Goal: Contribute content

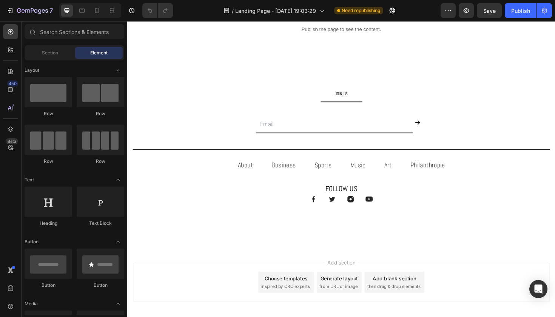
scroll to position [654, 0]
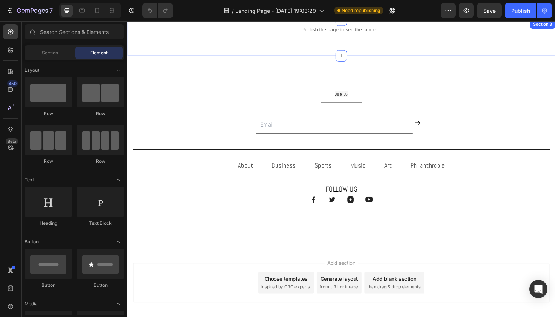
click at [436, 42] on div "Publish the page to see the content. Custom Code" at bounding box center [353, 33] width 453 height 26
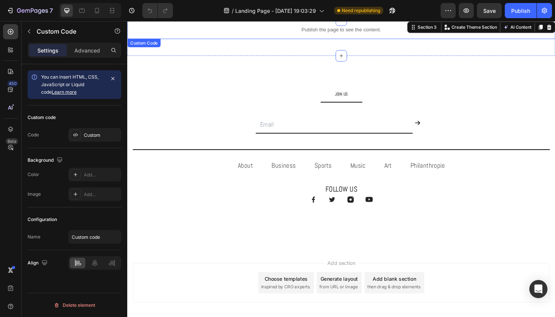
click at [359, 31] on p "Publish the page to see the content." at bounding box center [353, 30] width 453 height 8
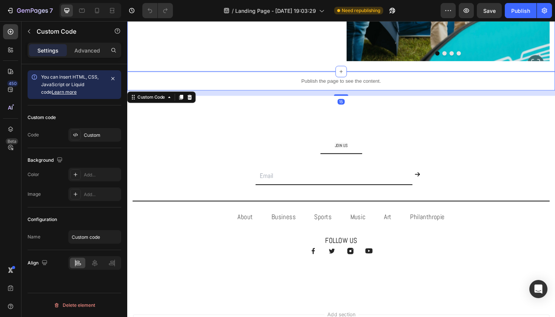
scroll to position [596, 0]
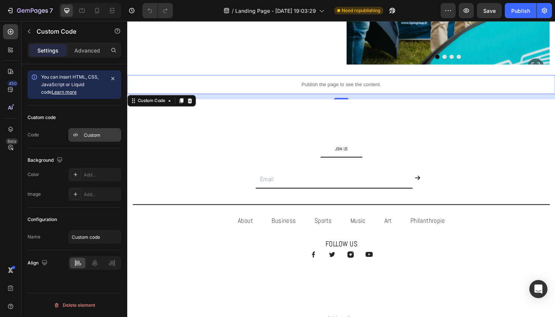
click at [100, 140] on div "Custom" at bounding box center [94, 135] width 53 height 14
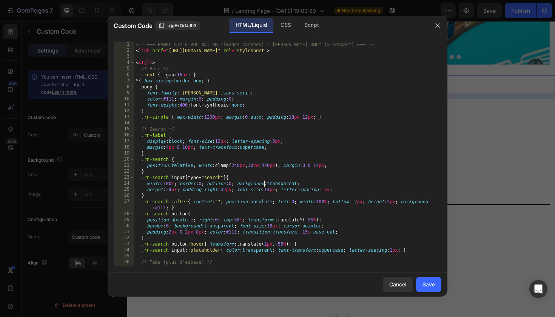
click at [264, 183] on div "<!-- === PANEL STYLE ROC NATION (images carrées) — [PERSON_NAME] ONLY (x-compac…" at bounding box center [287, 160] width 307 height 237
type textarea "</script>"
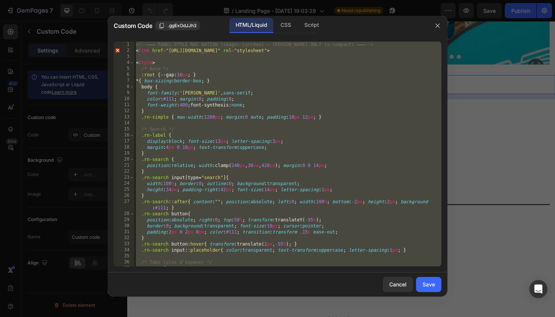
paste textarea
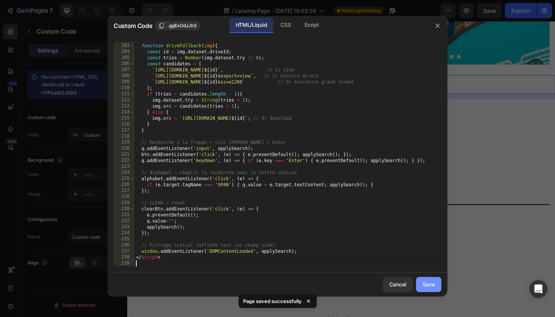
click at [431, 287] on div "Save" at bounding box center [428, 284] width 12 height 8
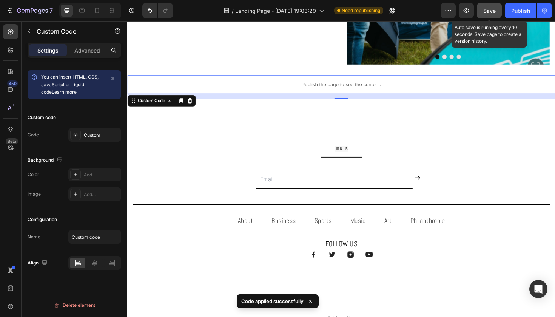
click at [490, 11] on span "Save" at bounding box center [489, 11] width 12 height 6
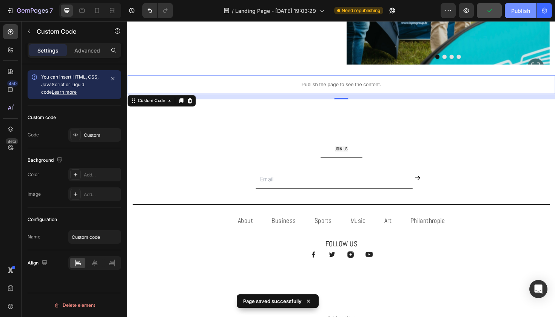
click at [526, 7] on div "Publish" at bounding box center [520, 11] width 19 height 8
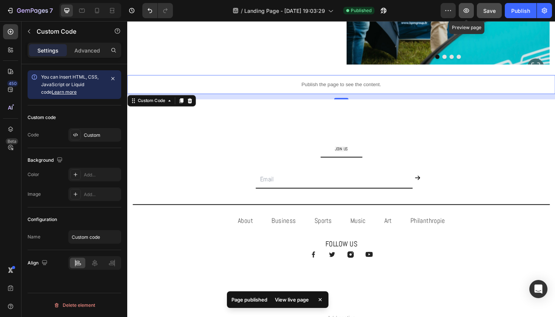
click at [466, 13] on icon "button" at bounding box center [466, 11] width 8 height 8
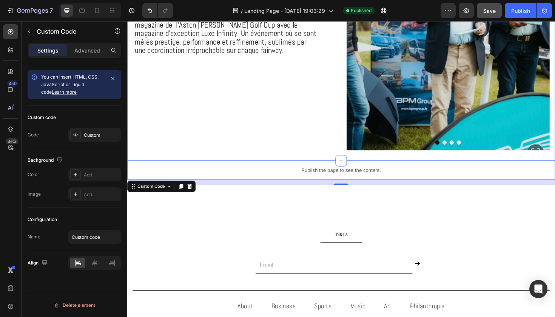
scroll to position [446, 0]
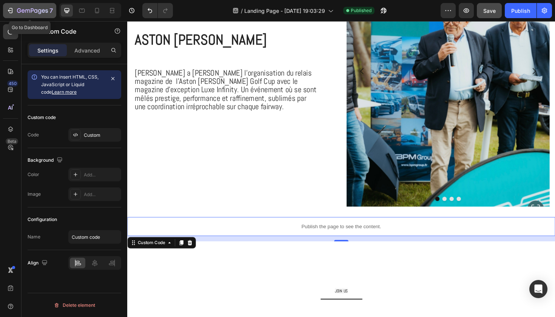
click at [50, 14] on p "7" at bounding box center [50, 10] width 3 height 9
